Goal: Information Seeking & Learning: Learn about a topic

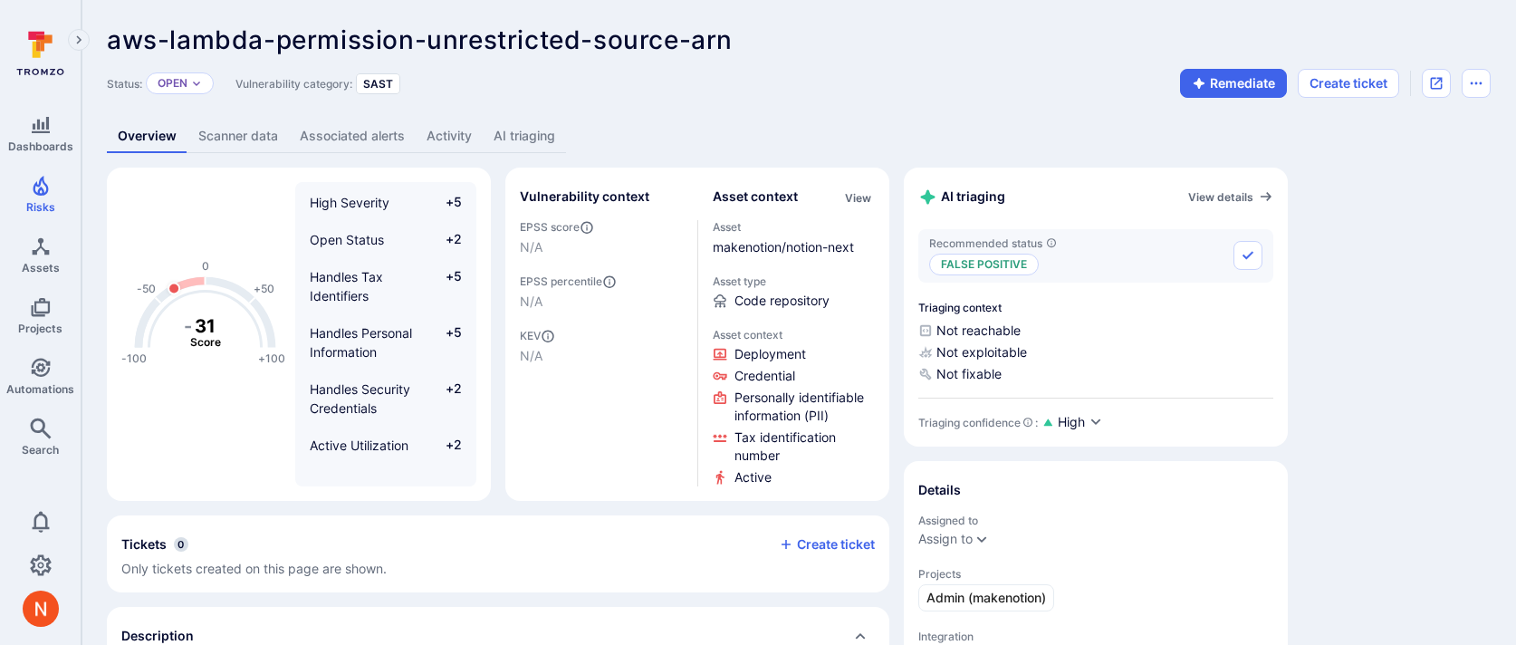
scroll to position [130, 0]
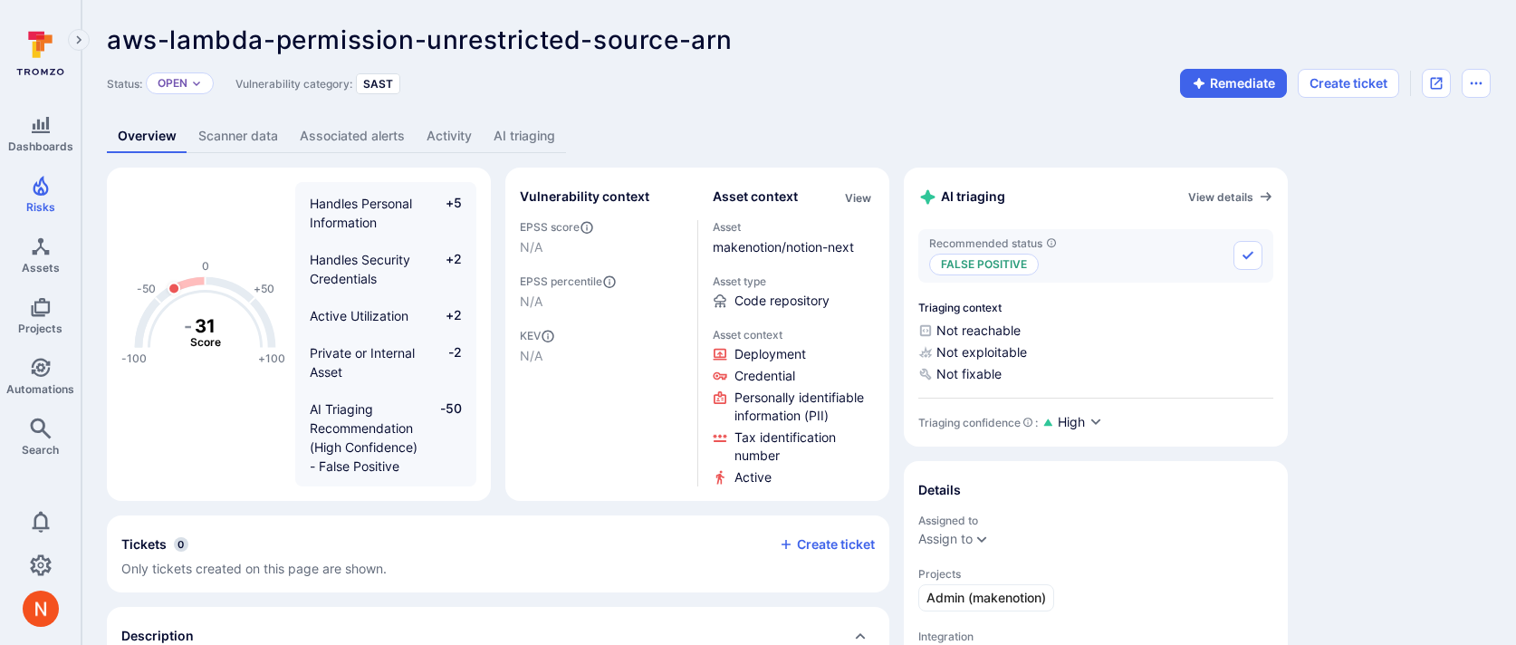
click at [536, 140] on link "AI triaging" at bounding box center [524, 136] width 83 height 33
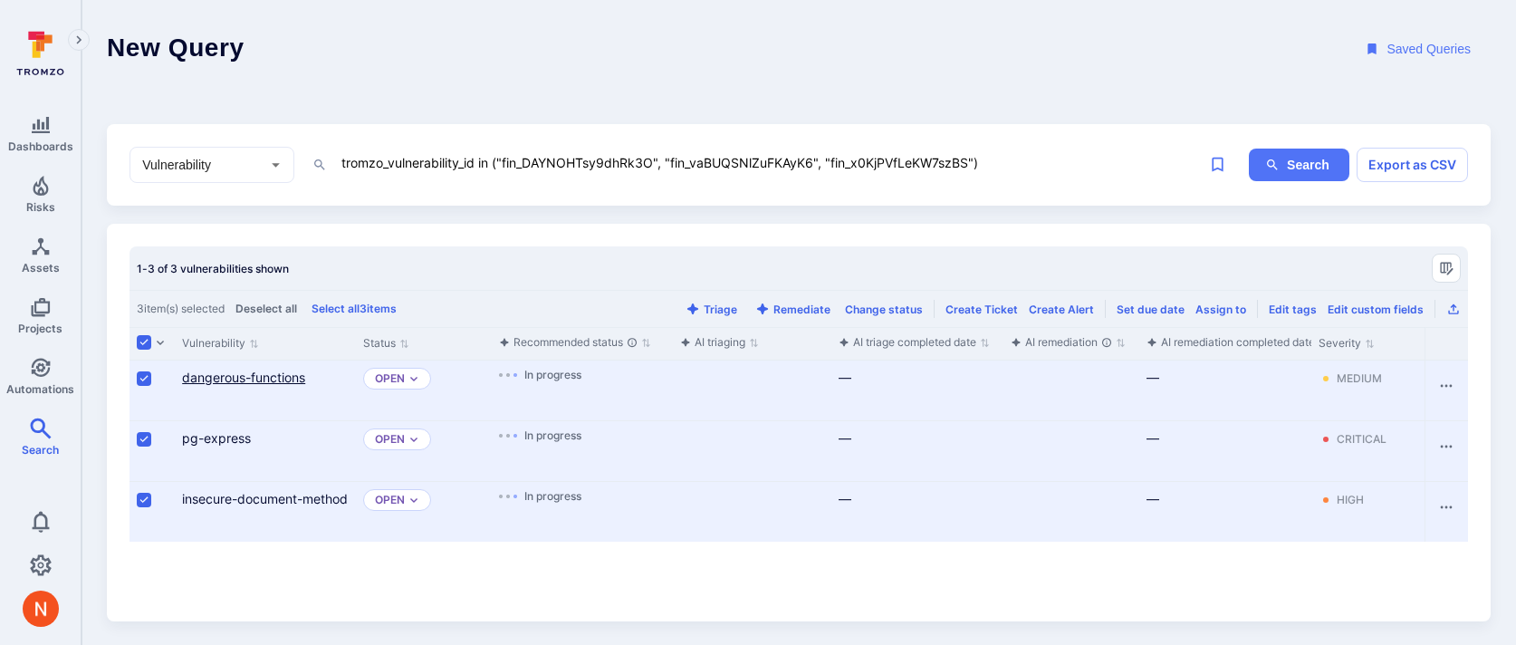
click at [264, 376] on link "dangerous-functions" at bounding box center [243, 376] width 123 height 15
click at [238, 441] on link "pg-express" at bounding box center [216, 437] width 69 height 15
click at [190, 502] on link "insecure-document-method" at bounding box center [265, 498] width 166 height 15
click at [379, 161] on textarea "tromzo_vulnerability_id in ("fin_DAYNOHTsy9dhRk3O", "fin_vaBUQSNlZuFKAyK6", "fi…" at bounding box center [770, 162] width 860 height 23
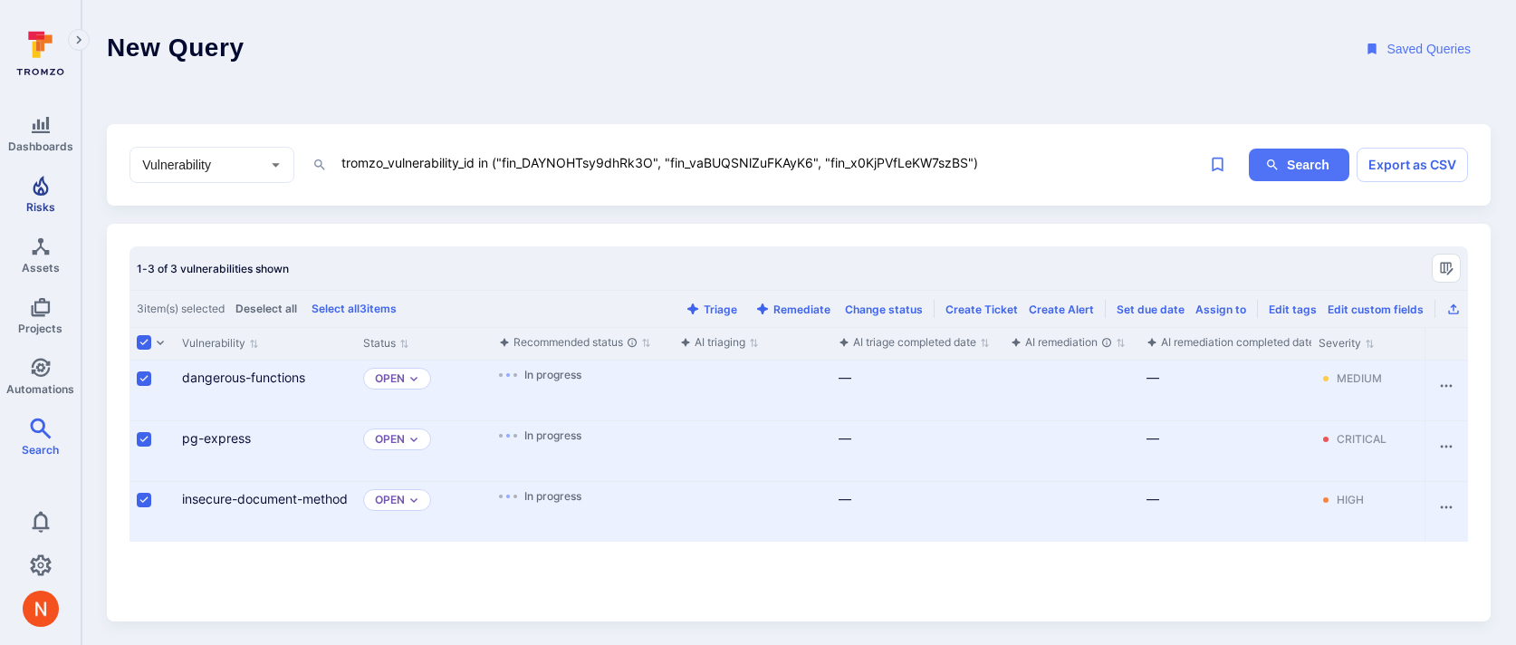
click at [58, 205] on link "Risks" at bounding box center [40, 193] width 81 height 53
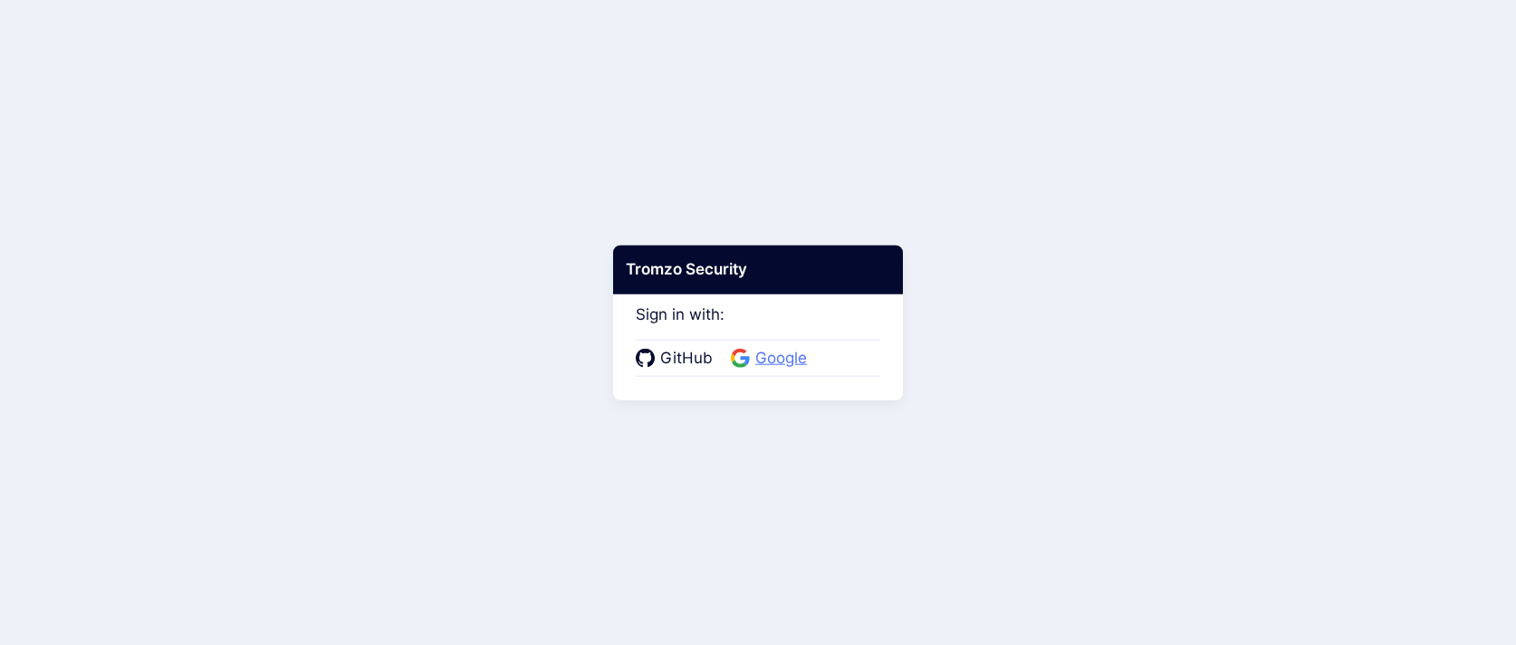
click at [785, 355] on span "Google" at bounding box center [781, 359] width 62 height 24
